Goal: Information Seeking & Learning: Learn about a topic

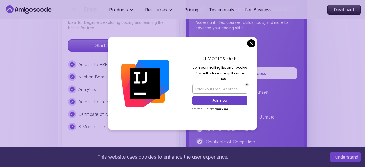
scroll to position [1269, 0]
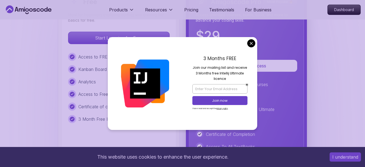
click at [255, 42] on div "3 Months FREE Join our mailing list and receive 3 Months free Intellij Ultimate…" at bounding box center [220, 83] width 75 height 92
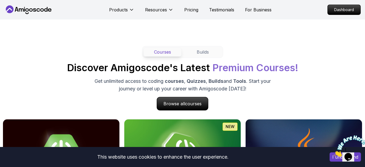
scroll to position [486, 0]
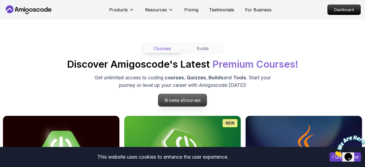
click at [191, 101] on span "courses" at bounding box center [193, 99] width 16 height 5
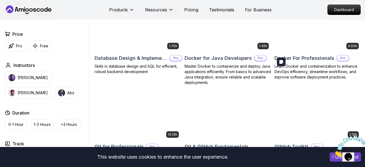
scroll to position [486, 0]
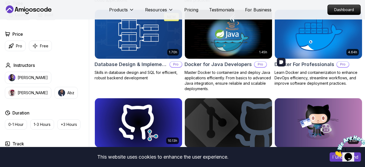
click at [315, 43] on img at bounding box center [318, 34] width 92 height 51
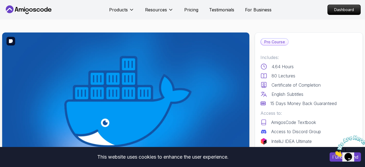
click at [123, 87] on img at bounding box center [125, 101] width 247 height 139
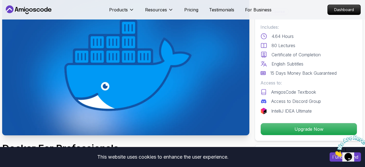
scroll to position [27, 0]
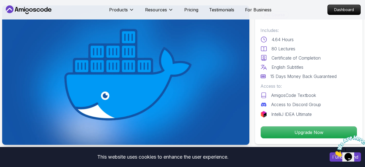
click at [120, 69] on img at bounding box center [125, 74] width 247 height 139
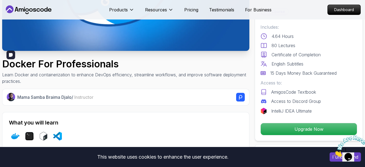
scroll to position [108, 0]
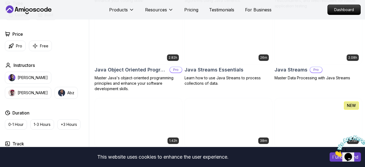
scroll to position [810, 0]
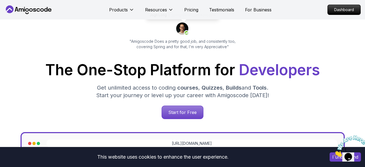
scroll to position [108, 0]
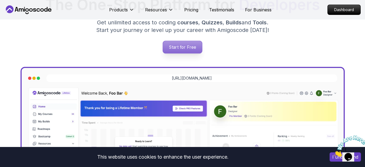
click at [182, 46] on p "Start for Free" at bounding box center [182, 47] width 39 height 12
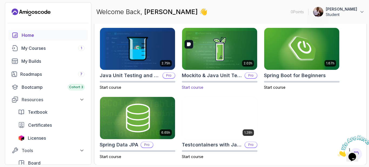
scroll to position [237, 0]
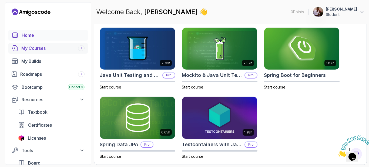
click at [59, 49] on div "My Courses 1" at bounding box center [52, 48] width 63 height 6
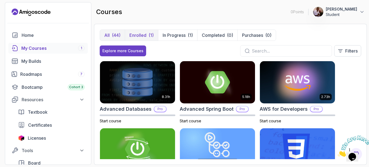
click at [140, 36] on p "Enrolled" at bounding box center [137, 35] width 17 height 6
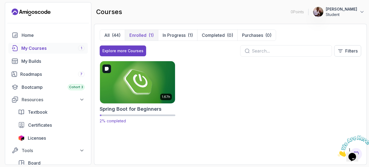
click at [133, 83] on img at bounding box center [137, 82] width 79 height 44
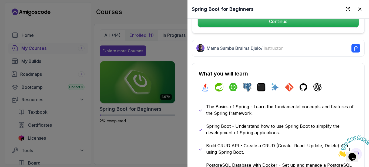
scroll to position [189, 0]
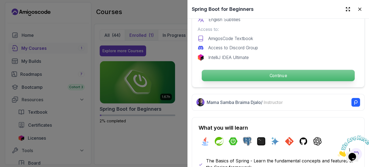
click at [276, 74] on p "Continue" at bounding box center [278, 75] width 153 height 11
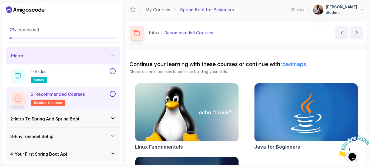
click at [39, 29] on span "2 % completed" at bounding box center [24, 29] width 30 height 5
click at [69, 99] on h2 "2 - Recommended Courses related-courses" at bounding box center [58, 98] width 54 height 15
click at [19, 98] on icon at bounding box center [17, 98] width 9 height 9
click at [19, 98] on icon at bounding box center [17, 98] width 13 height 13
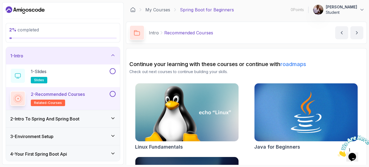
click at [19, 98] on icon at bounding box center [17, 98] width 7 height 7
click at [111, 93] on button at bounding box center [113, 94] width 6 height 6
click at [112, 93] on icon at bounding box center [112, 93] width 5 height 5
click at [17, 99] on icon at bounding box center [17, 98] width 9 height 9
click at [17, 99] on icon at bounding box center [18, 99] width 8 height 8
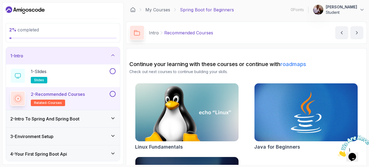
click at [81, 100] on h2 "2 - Recommended Courses related-courses" at bounding box center [58, 98] width 54 height 15
click at [45, 100] on p "related-courses" at bounding box center [48, 102] width 34 height 6
click at [20, 78] on icon at bounding box center [18, 76] width 6 height 6
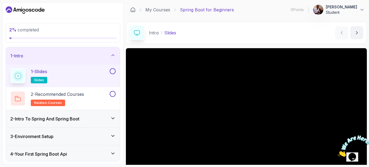
click at [337, 153] on icon "Close" at bounding box center [337, 155] width 0 height 5
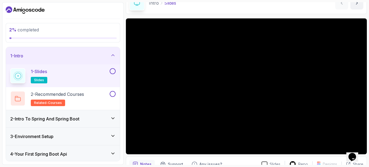
scroll to position [57, 0]
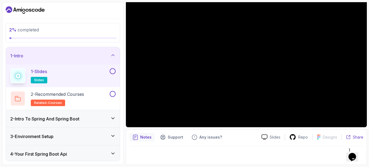
click at [357, 138] on p "Share" at bounding box center [358, 136] width 11 height 5
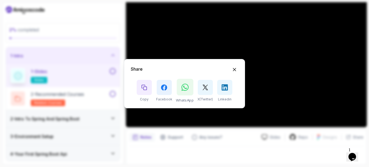
click at [184, 88] on icon at bounding box center [184, 87] width 7 height 8
click at [146, 89] on icon "Copy button" at bounding box center [144, 87] width 6 height 6
click at [234, 69] on icon "Hide Share modal" at bounding box center [235, 69] width 6 height 6
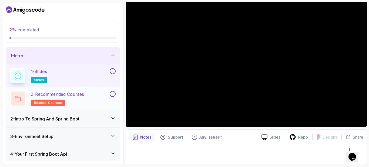
click at [66, 97] on p "2 - Recommended Courses" at bounding box center [57, 94] width 53 height 6
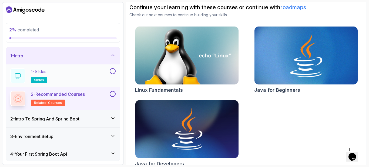
scroll to position [65, 0]
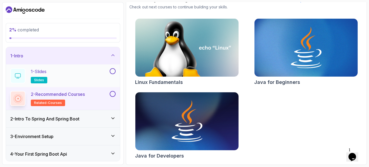
click at [65, 119] on h3 "2 - Intro To Spring And Spring Boot" at bounding box center [44, 118] width 69 height 6
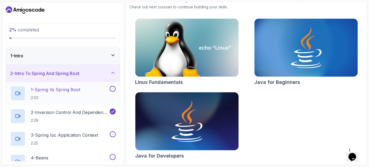
click at [73, 92] on p "1 - Spring Vs Spring Boot" at bounding box center [55, 89] width 49 height 6
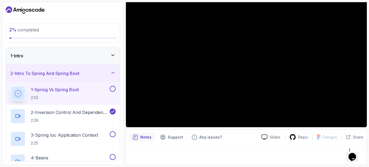
click at [10, 86] on button "1 - Spring Vs Spring Boot 2:02" at bounding box center [62, 93] width 105 height 15
click at [140, 138] on p "Notes" at bounding box center [145, 136] width 11 height 5
click at [141, 138] on p "Notes" at bounding box center [145, 136] width 11 height 5
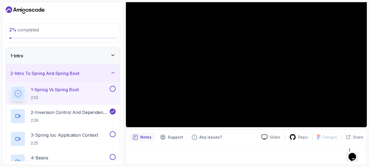
click at [136, 137] on icon "notes button" at bounding box center [135, 136] width 5 height 5
click at [143, 138] on p "Notes" at bounding box center [145, 136] width 11 height 5
click at [273, 136] on p "Slides" at bounding box center [274, 136] width 11 height 5
click at [247, 154] on div at bounding box center [246, 153] width 234 height 15
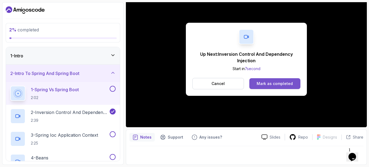
click at [278, 86] on div "Mark as completed" at bounding box center [274, 83] width 36 height 5
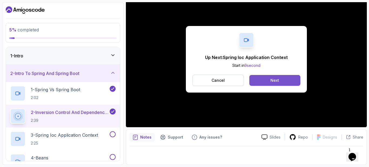
click at [281, 78] on button "Next" at bounding box center [274, 80] width 51 height 11
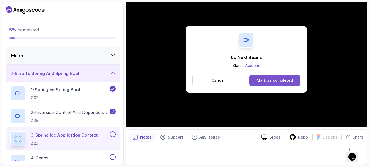
click at [274, 80] on div "Mark as completed" at bounding box center [274, 79] width 36 height 5
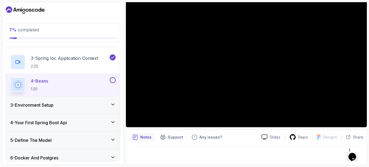
scroll to position [81, 0]
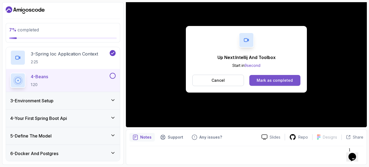
click at [271, 80] on div "Mark as completed" at bounding box center [274, 79] width 36 height 5
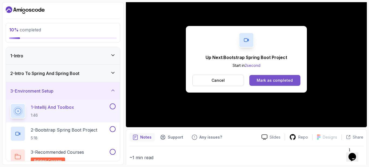
click at [282, 79] on div "Mark as completed" at bounding box center [274, 79] width 36 height 5
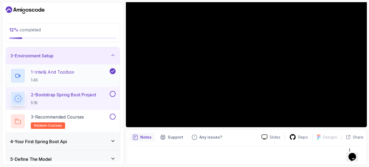
scroll to position [27, 0]
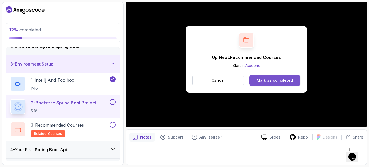
click at [266, 81] on div "Mark as completed" at bounding box center [274, 79] width 36 height 5
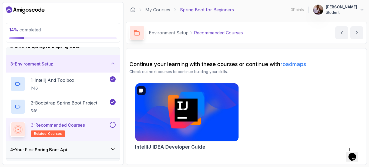
click at [208, 131] on img at bounding box center [187, 112] width 108 height 61
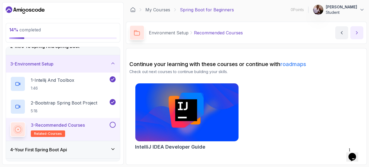
click at [359, 34] on icon "next content" at bounding box center [356, 32] width 5 height 5
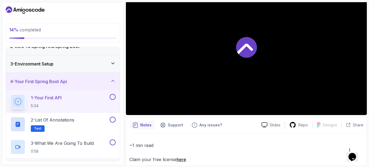
scroll to position [78, 0]
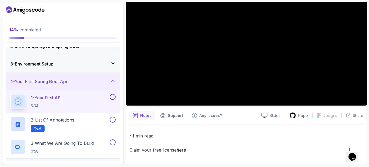
click at [184, 151] on link "here" at bounding box center [181, 149] width 9 height 5
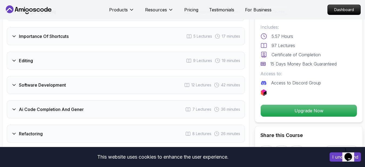
scroll to position [918, 0]
click at [266, 93] on img at bounding box center [263, 92] width 6 height 6
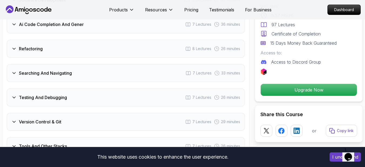
scroll to position [999, 0]
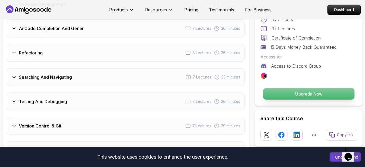
click at [303, 88] on p "Upgrade Now" at bounding box center [308, 93] width 91 height 11
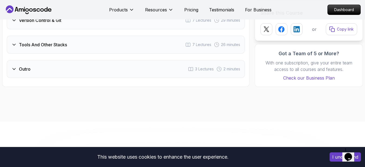
scroll to position [1076, 0]
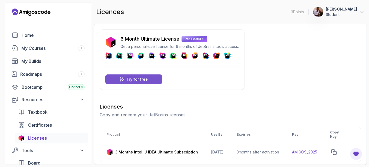
click at [132, 79] on p "Try for free" at bounding box center [136, 78] width 21 height 5
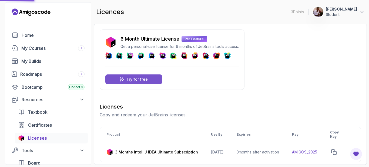
click at [132, 79] on p "Try for free" at bounding box center [136, 78] width 21 height 5
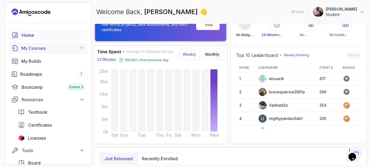
click at [40, 46] on div "My Courses 1" at bounding box center [52, 48] width 63 height 6
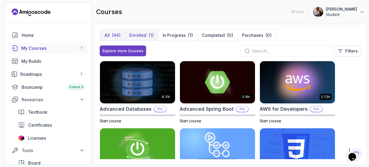
click at [148, 35] on div "(1)" at bounding box center [150, 35] width 5 height 6
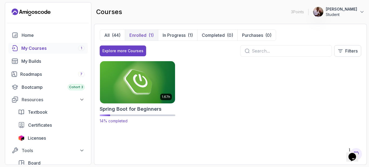
click at [136, 87] on img at bounding box center [137, 82] width 79 height 44
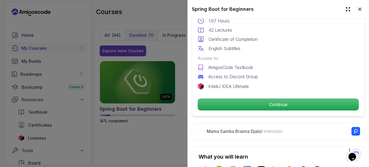
scroll to position [162, 0]
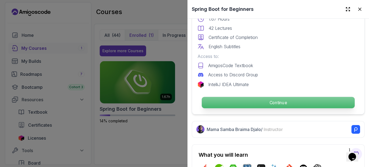
click at [281, 101] on p "Continue" at bounding box center [278, 102] width 153 height 11
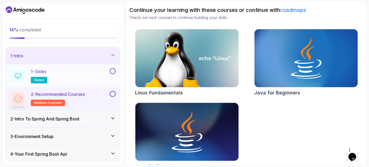
scroll to position [27, 0]
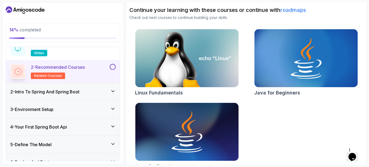
click at [60, 92] on h3 "2 - Intro To Spring And Spring Boot" at bounding box center [44, 91] width 69 height 6
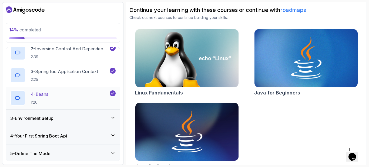
scroll to position [75, 0]
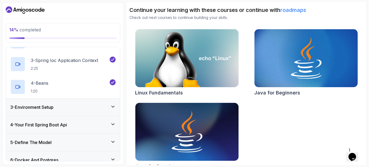
click at [68, 109] on div "3 - Environment Setup" at bounding box center [62, 107] width 105 height 6
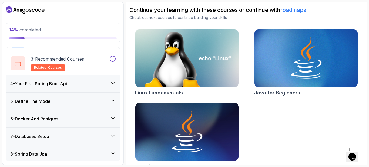
scroll to position [96, 0]
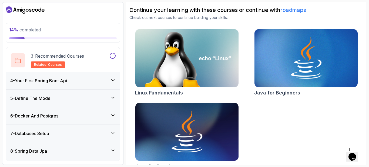
click at [67, 81] on h3 "4 - Your First Spring Boot Api" at bounding box center [38, 80] width 57 height 6
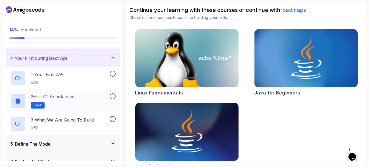
scroll to position [41, 0]
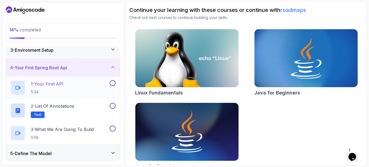
click at [68, 87] on div "1 - Your First API 5:34" at bounding box center [59, 87] width 98 height 15
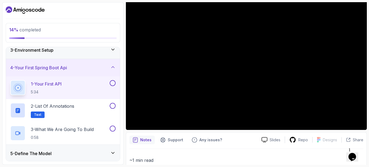
click at [10, 80] on button "1 - Your First API 5:34" at bounding box center [62, 87] width 105 height 15
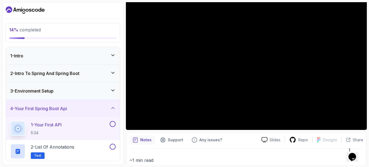
click at [62, 90] on div "3 - Environment Setup" at bounding box center [62, 90] width 105 height 6
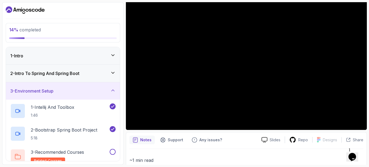
click at [62, 90] on div "3 - Environment Setup" at bounding box center [62, 90] width 105 height 6
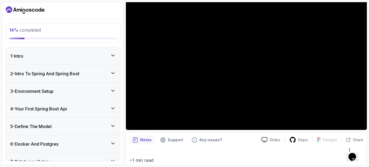
click at [74, 93] on div "3 - Environment Setup" at bounding box center [62, 91] width 105 height 6
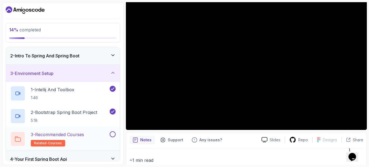
scroll to position [27, 0]
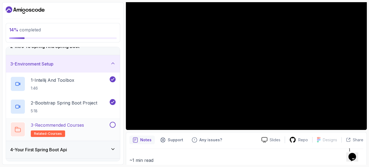
click at [113, 126] on button at bounding box center [113, 124] width 6 height 6
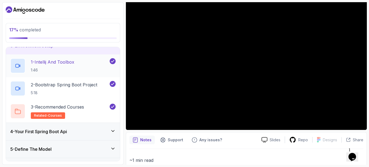
scroll to position [54, 0]
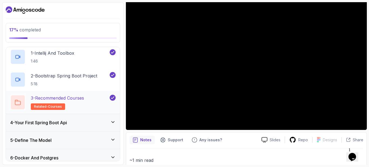
click at [77, 99] on p "3 - Recommended Courses" at bounding box center [57, 97] width 53 height 6
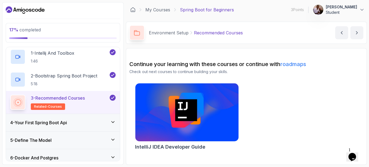
click at [84, 102] on h2 "3 - Recommended Courses related-courses" at bounding box center [58, 101] width 54 height 15
click at [67, 124] on h3 "4 - Your First Spring Boot Api" at bounding box center [38, 122] width 57 height 6
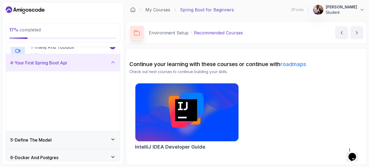
scroll to position [53, 0]
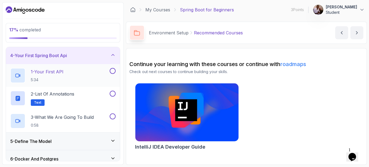
click at [62, 76] on h2 "1 - Your First API 5:34" at bounding box center [47, 75] width 33 height 14
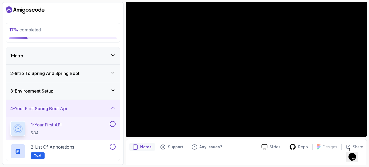
scroll to position [54, 0]
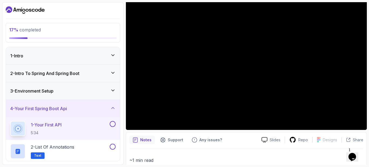
click at [113, 88] on icon at bounding box center [112, 89] width 5 height 5
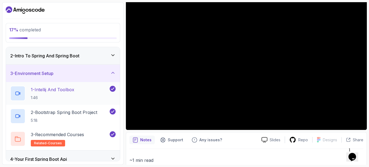
scroll to position [27, 0]
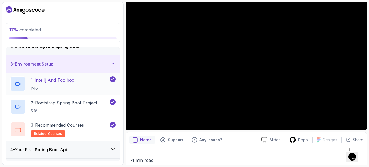
click at [90, 81] on div "1 - Intellij And Toolbox 1:46" at bounding box center [59, 83] width 98 height 15
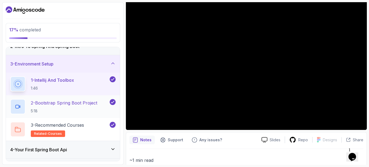
click at [76, 108] on p "5:18" at bounding box center [64, 110] width 66 height 5
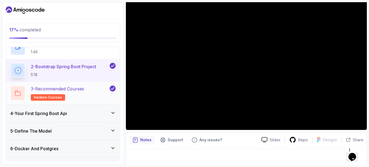
scroll to position [54, 0]
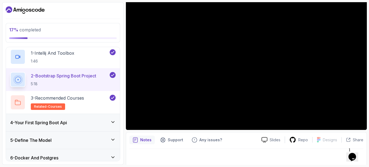
click at [67, 124] on h3 "4 - Your First Spring Boot Api" at bounding box center [38, 122] width 57 height 6
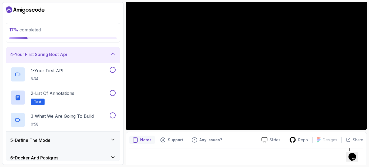
scroll to position [53, 0]
click at [65, 73] on div "1 - Your First API 5:34" at bounding box center [59, 74] width 98 height 15
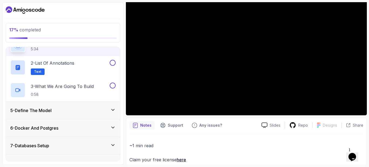
scroll to position [78, 0]
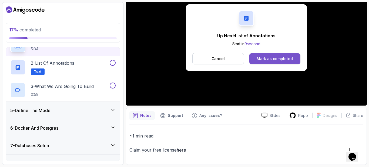
click at [280, 58] on div "Mark as completed" at bounding box center [274, 58] width 36 height 5
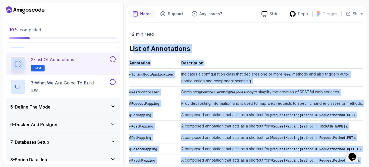
drag, startPoint x: 131, startPoint y: 88, endPoint x: 146, endPoint y: 85, distance: 14.8
click at [173, 159] on div "~2 min read List of Annotations Annotation Description @SpringBootApplication I…" at bounding box center [246, 161] width 234 height 263
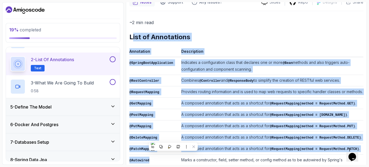
click at [160, 40] on h2 "List of Annotations" at bounding box center [246, 37] width 234 height 9
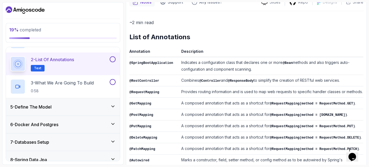
click at [127, 33] on div "Notes Support Any issues? Slides Repo Designs Design not available Share ~2 min…" at bounding box center [246, 143] width 241 height 298
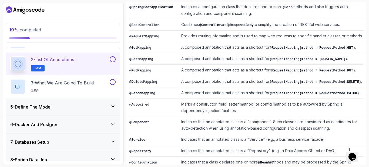
scroll to position [171, 0]
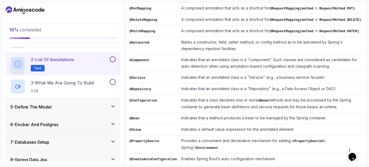
drag, startPoint x: 130, startPoint y: 32, endPoint x: 277, endPoint y: 163, distance: 197.0
click at [277, 163] on div "Notes Support Any issues? Slides Repo Designs Design not available Share ~2 min…" at bounding box center [246, 26] width 241 height 298
click at [266, 147] on button at bounding box center [264, 146] width 7 height 7
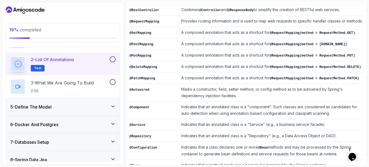
scroll to position [117, 0]
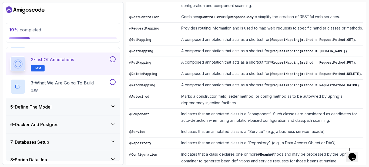
drag, startPoint x: 218, startPoint y: 89, endPoint x: 210, endPoint y: 91, distance: 8.4
click at [218, 91] on td "Marks a constructor, field, setter method, or config method as to be autowired …" at bounding box center [271, 100] width 184 height 18
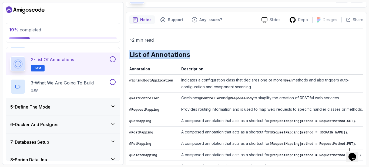
scroll to position [0, 0]
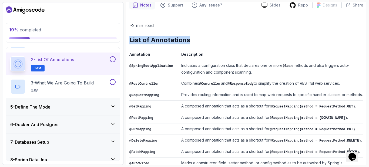
scroll to position [54, 0]
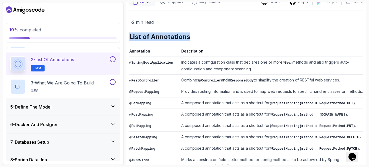
drag, startPoint x: 265, startPoint y: 39, endPoint x: 293, endPoint y: 33, distance: 28.7
click at [293, 33] on h2 "List of Annotations" at bounding box center [246, 36] width 234 height 9
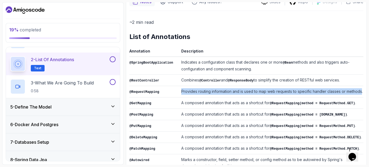
drag, startPoint x: 177, startPoint y: 90, endPoint x: 357, endPoint y: 93, distance: 180.6
click at [357, 93] on td "Provides routing information and is used to map web requests to specific handle…" at bounding box center [271, 91] width 184 height 11
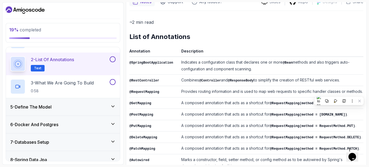
click at [337, 76] on td "Combines @Controller and @ResponseBody to simplify the creation of RESTful web …" at bounding box center [271, 80] width 184 height 11
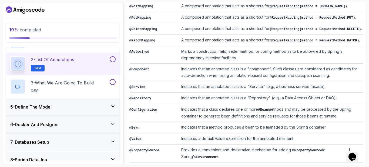
scroll to position [171, 0]
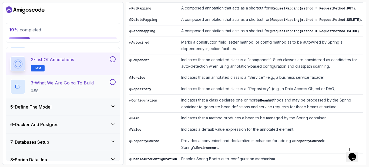
click at [58, 85] on p "3 - What We Are Going To Build" at bounding box center [62, 82] width 63 height 6
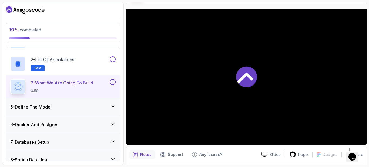
scroll to position [27, 0]
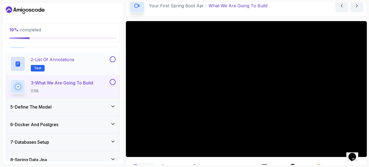
click at [10, 79] on button "3 - What We Are Going To Build 0:58" at bounding box center [62, 86] width 105 height 15
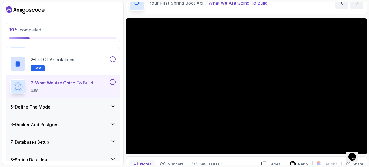
scroll to position [57, 0]
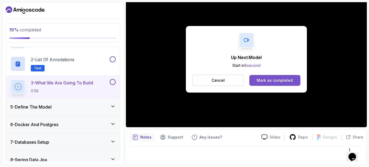
click at [279, 77] on button "Mark as completed" at bounding box center [274, 80] width 51 height 11
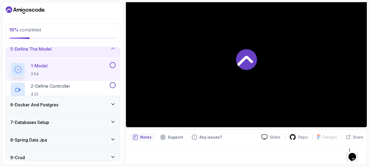
scroll to position [77, 0]
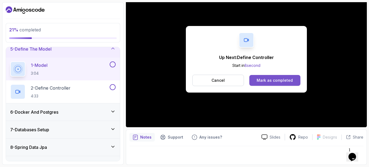
click at [281, 80] on div "Mark as completed" at bounding box center [274, 79] width 36 height 5
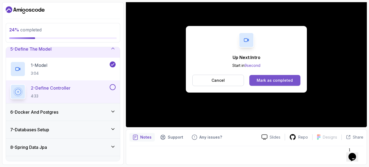
click at [269, 82] on div "Mark as completed" at bounding box center [274, 79] width 36 height 5
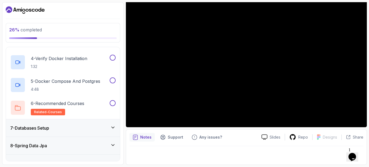
scroll to position [179, 0]
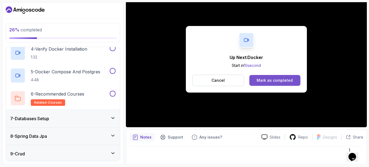
click at [283, 78] on div "Mark as completed" at bounding box center [274, 79] width 36 height 5
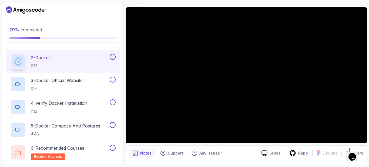
scroll to position [54, 0]
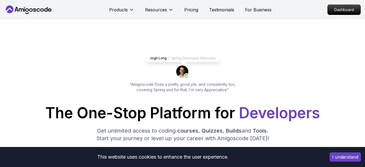
click at [184, 148] on p "Start for Free" at bounding box center [182, 154] width 41 height 13
